Goal: Use online tool/utility: Use online tool/utility

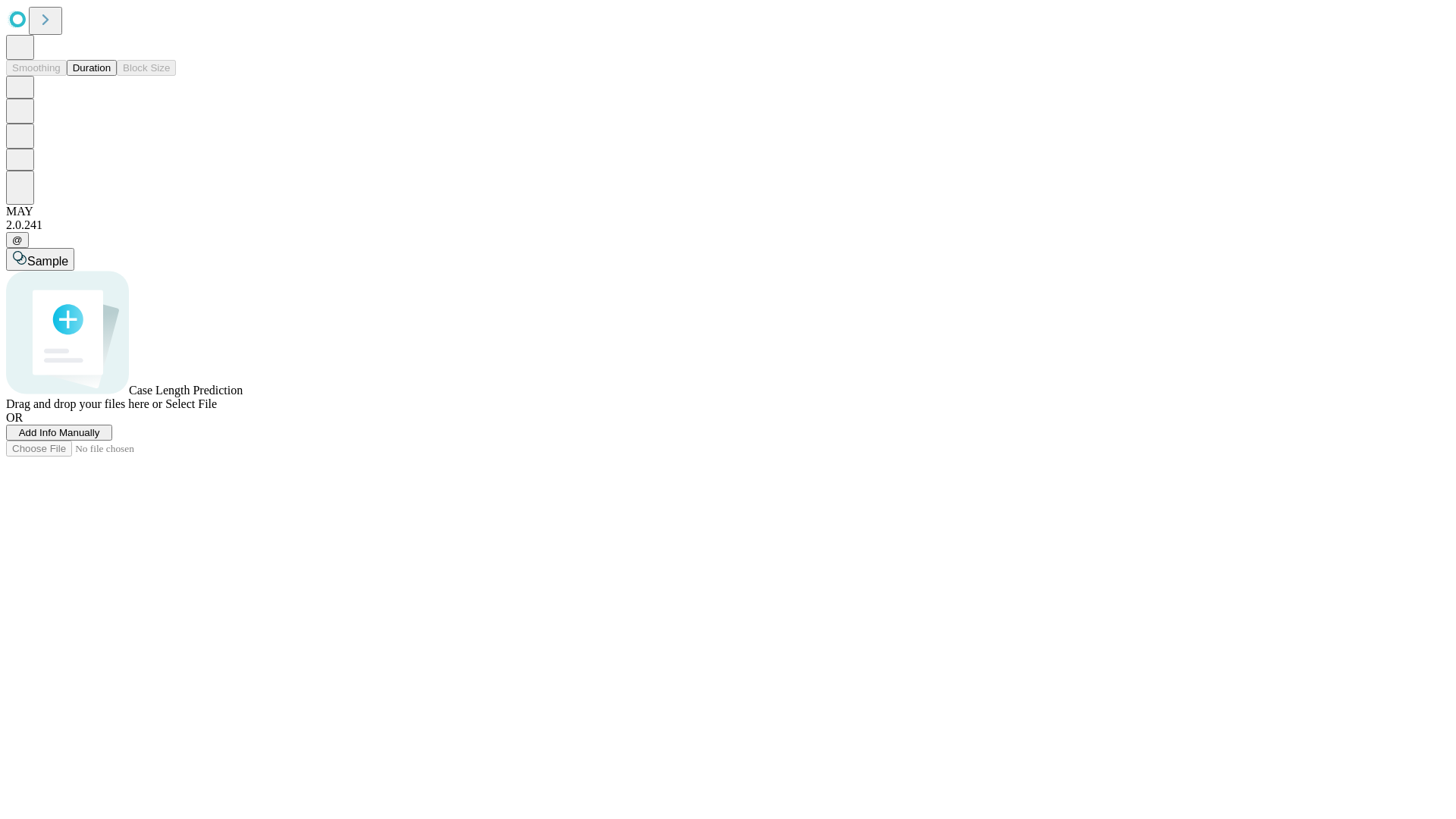
click at [216, 410] on span "Select File" at bounding box center [191, 404] width 52 height 13
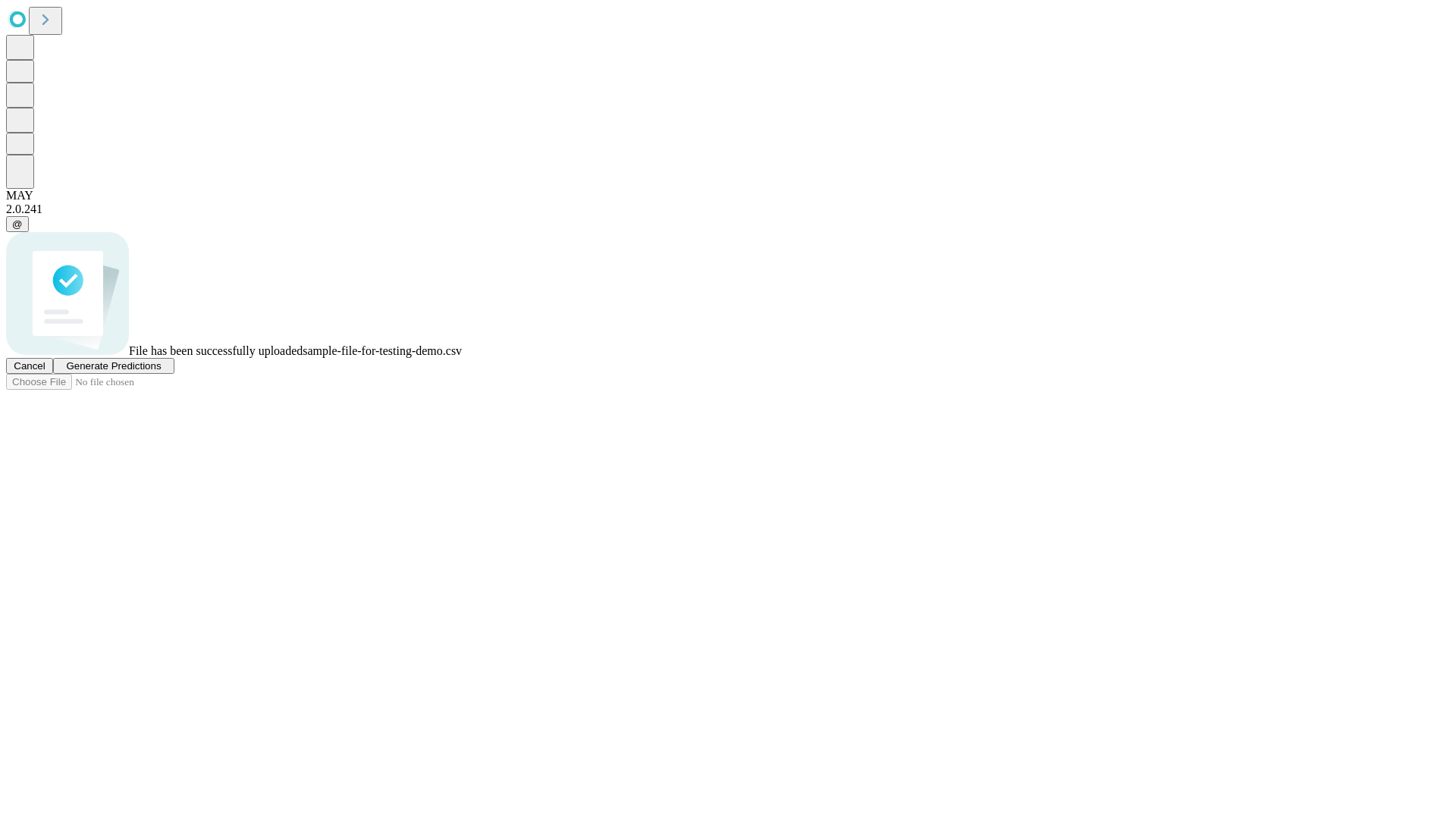
click at [160, 371] on span "Generate Predictions" at bounding box center [113, 366] width 95 height 12
